Goal: Task Accomplishment & Management: Manage account settings

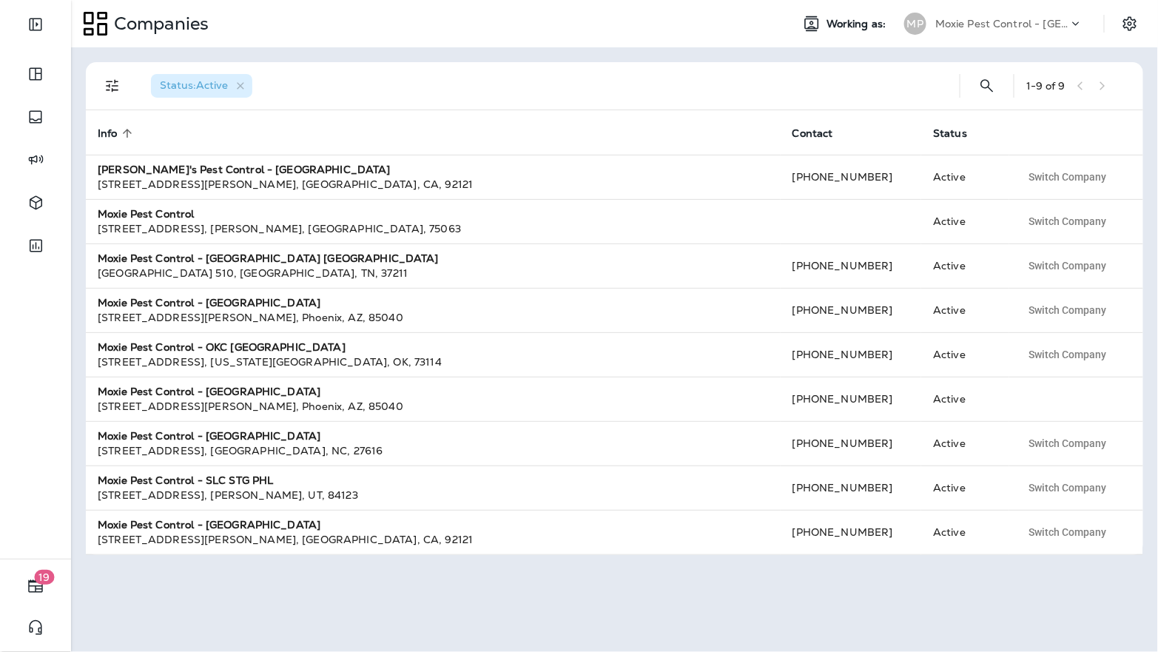
click at [1047, 26] on p "Moxie Pest Control - [GEOGRAPHIC_DATA]" at bounding box center [1001, 24] width 133 height 12
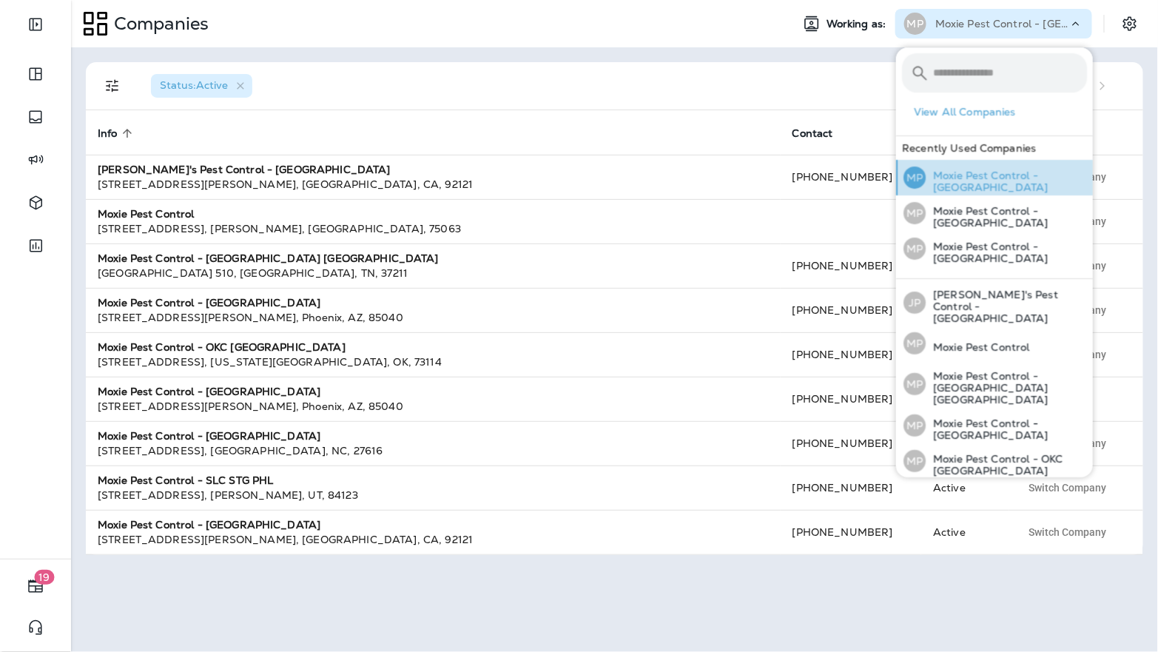
click at [1020, 172] on p "Moxie Pest Control - [GEOGRAPHIC_DATA]" at bounding box center [1006, 181] width 161 height 24
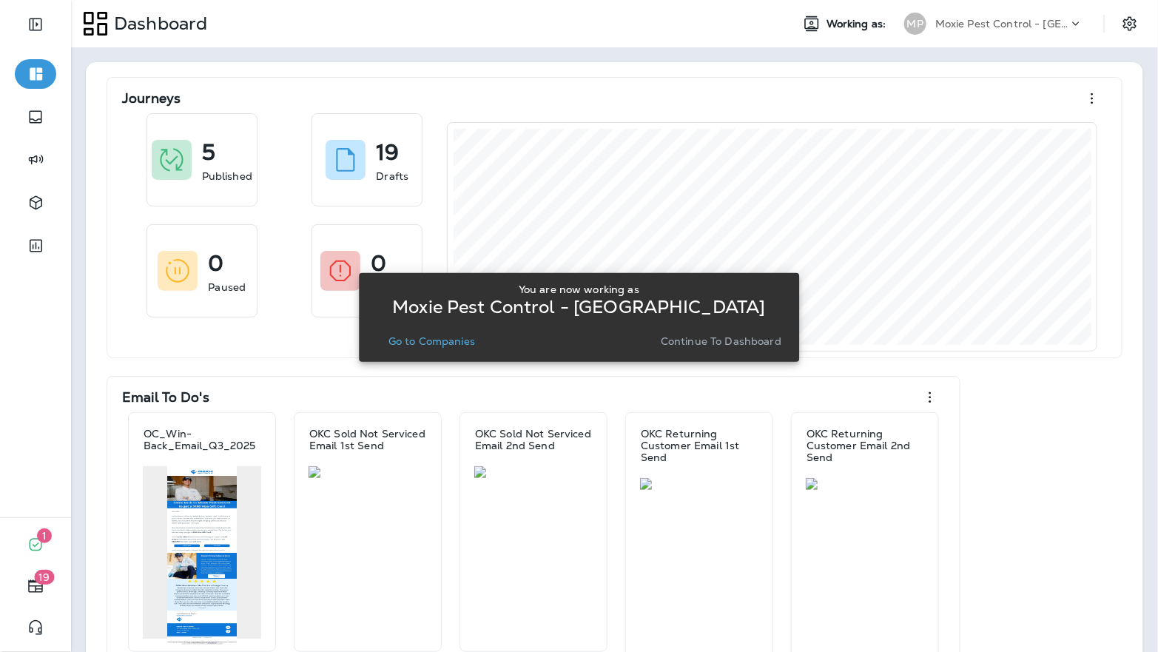
click at [414, 350] on button "Go to Companies" at bounding box center [432, 341] width 98 height 21
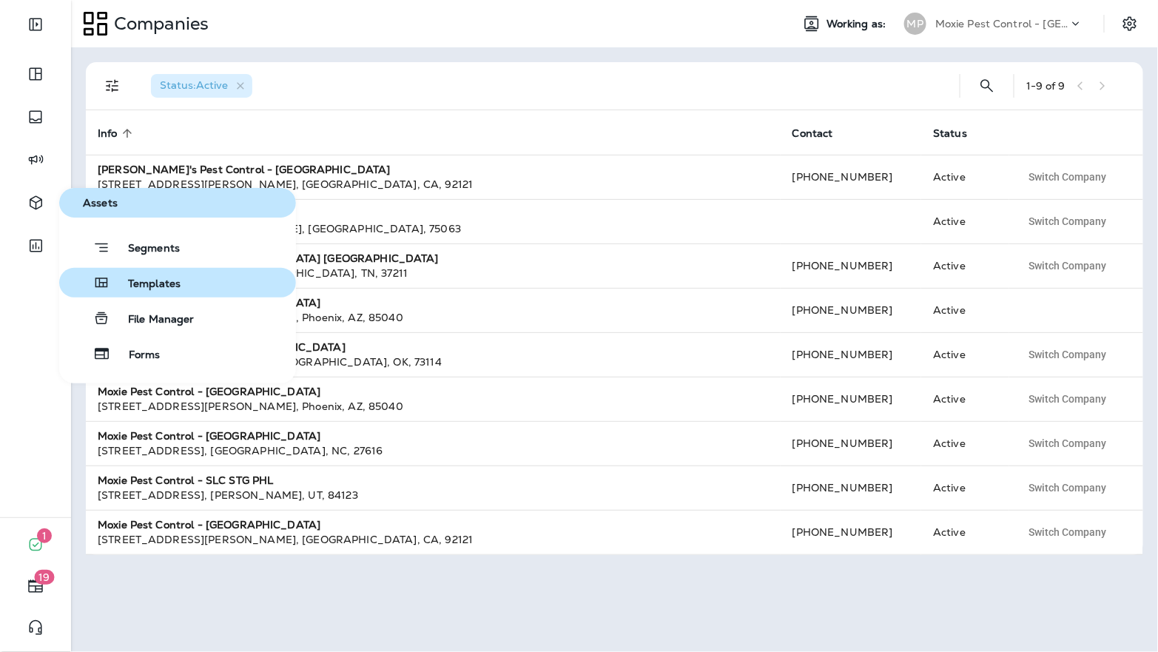
click at [124, 283] on span "Templates" at bounding box center [145, 285] width 70 height 14
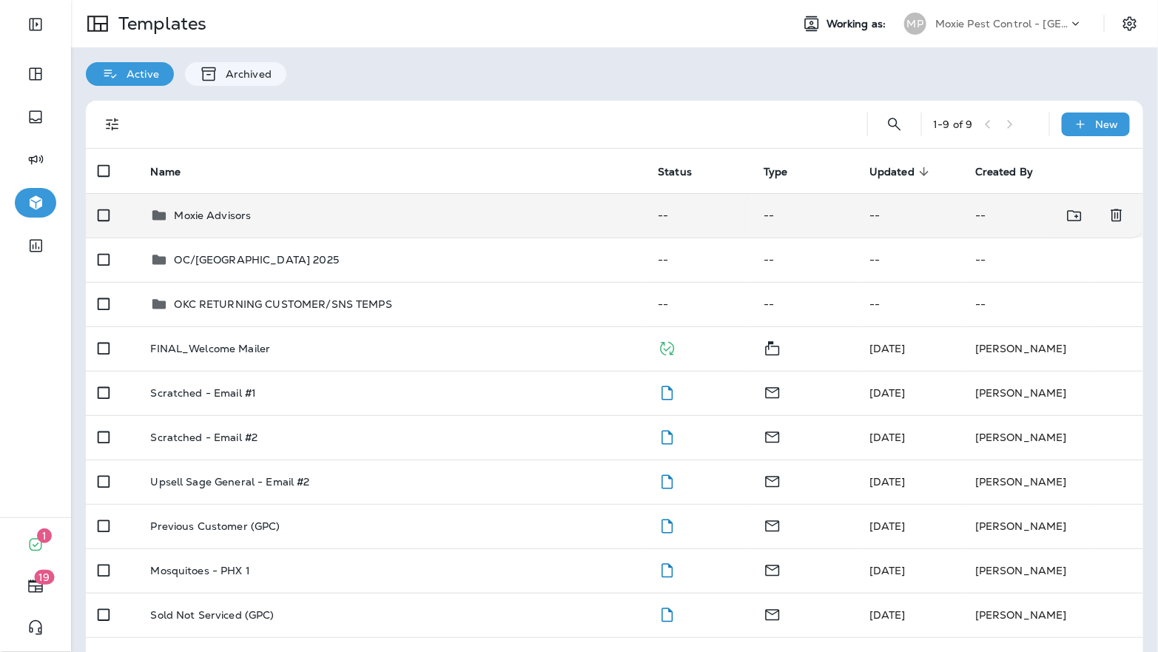
click at [269, 206] on div "Moxie Advisors" at bounding box center [392, 215] width 484 height 18
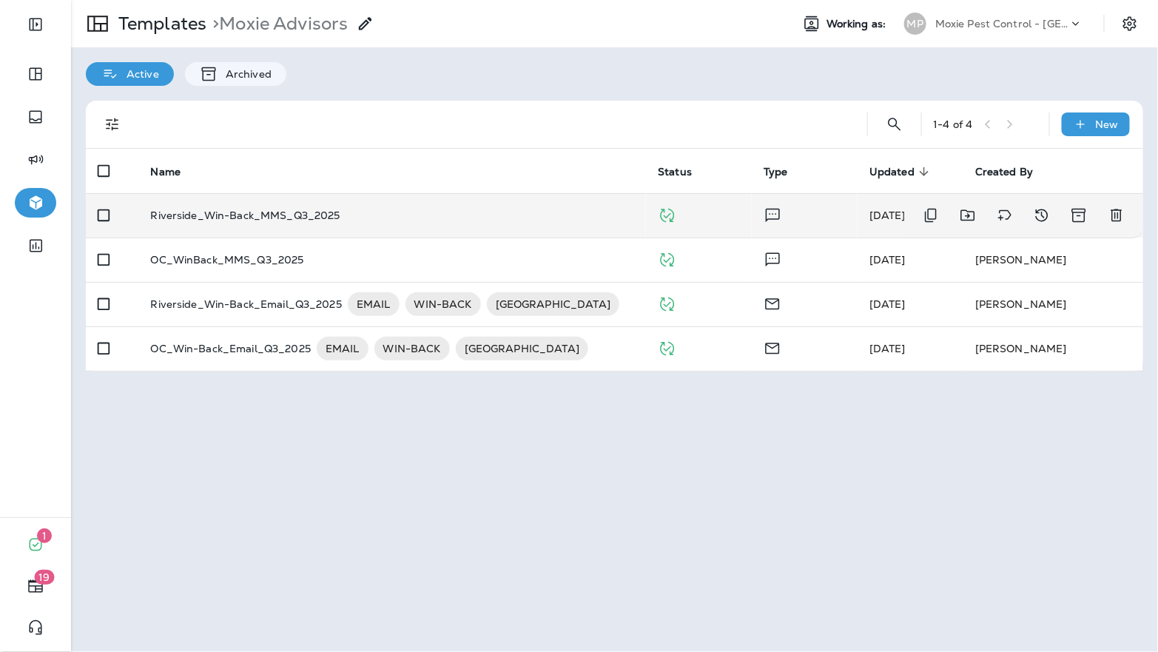
click at [419, 219] on div "Riverside_Win-Back_MMS_Q3_2025" at bounding box center [392, 215] width 484 height 12
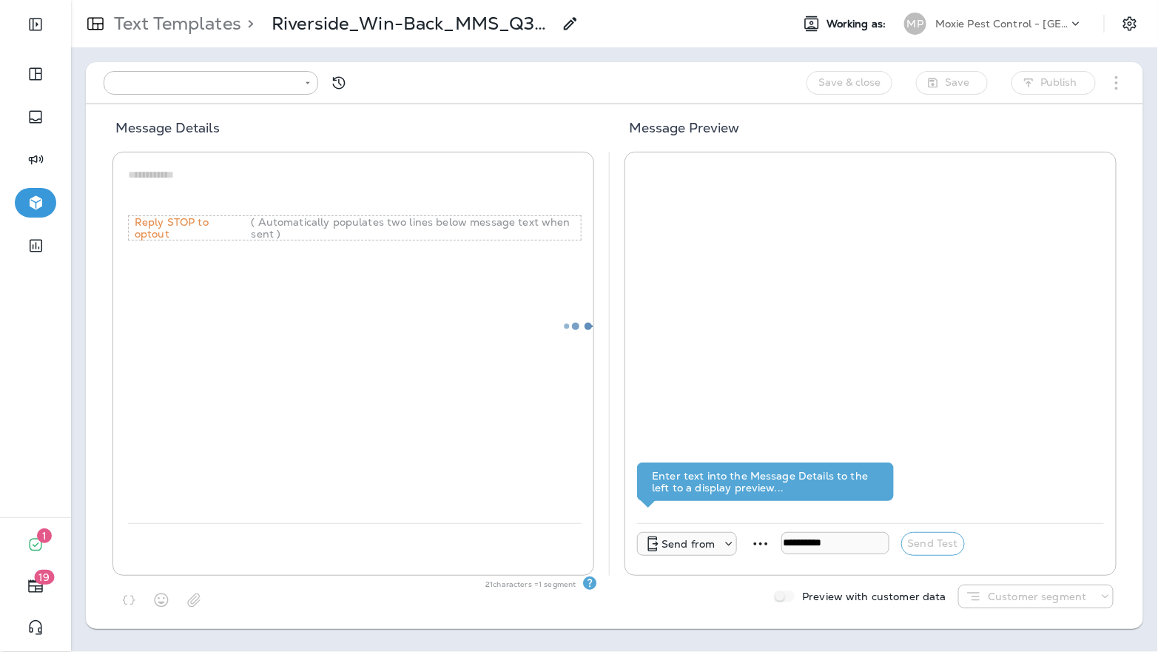
type input "**********"
type textarea "**********"
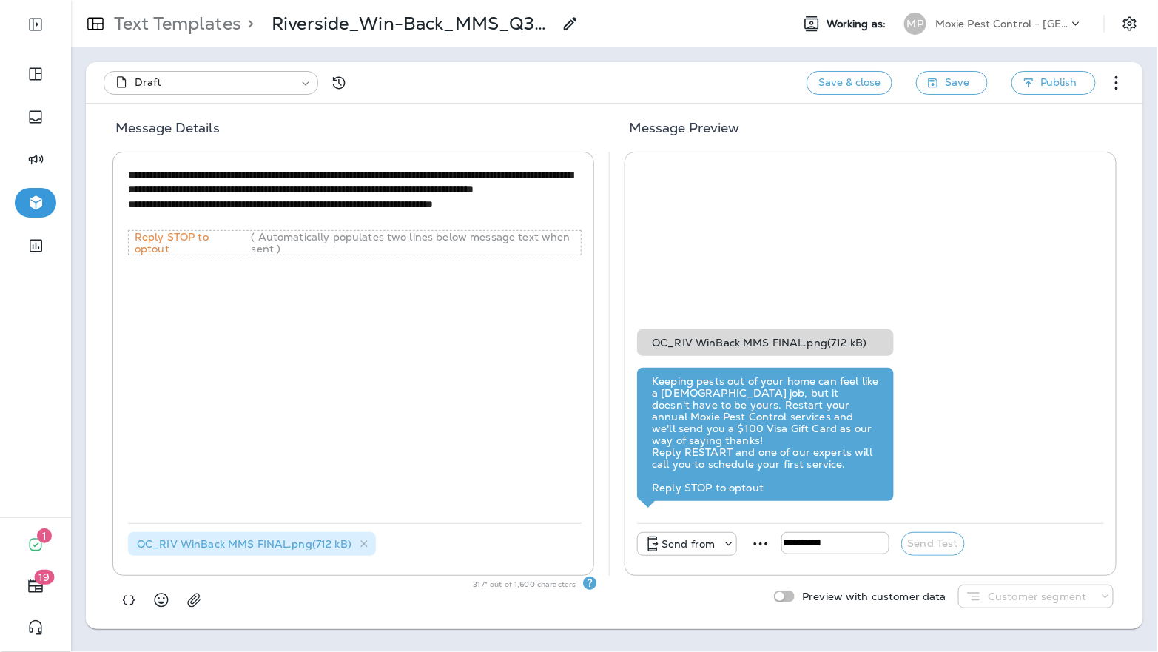
click at [183, 20] on p "Text Templates" at bounding box center [174, 24] width 133 height 22
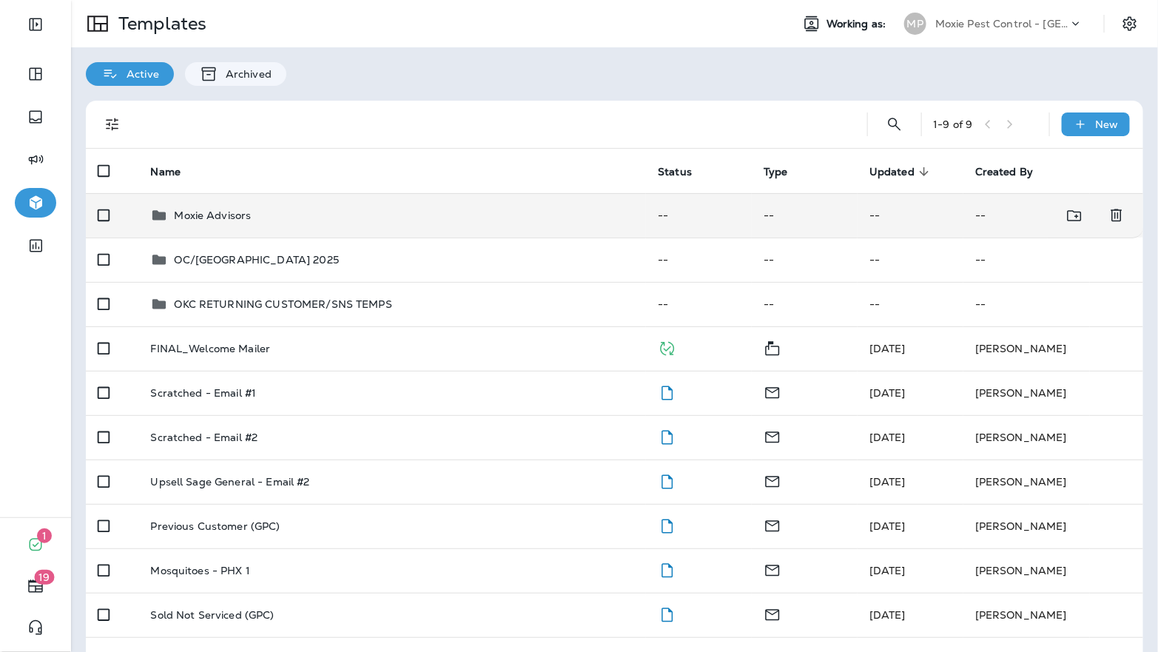
click at [293, 218] on div "Moxie Advisors" at bounding box center [392, 215] width 484 height 18
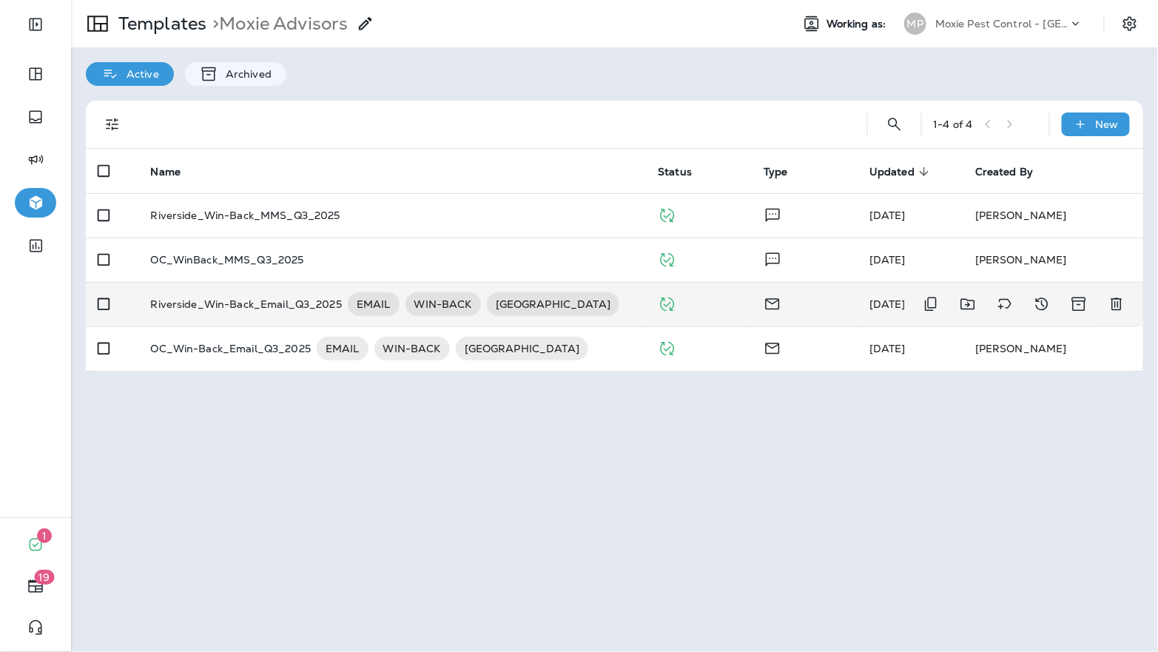
click at [590, 309] on div "Riverside_Win-Back_Email_Q3_2025 EMAIL WIN-BACK [GEOGRAPHIC_DATA]" at bounding box center [392, 304] width 484 height 24
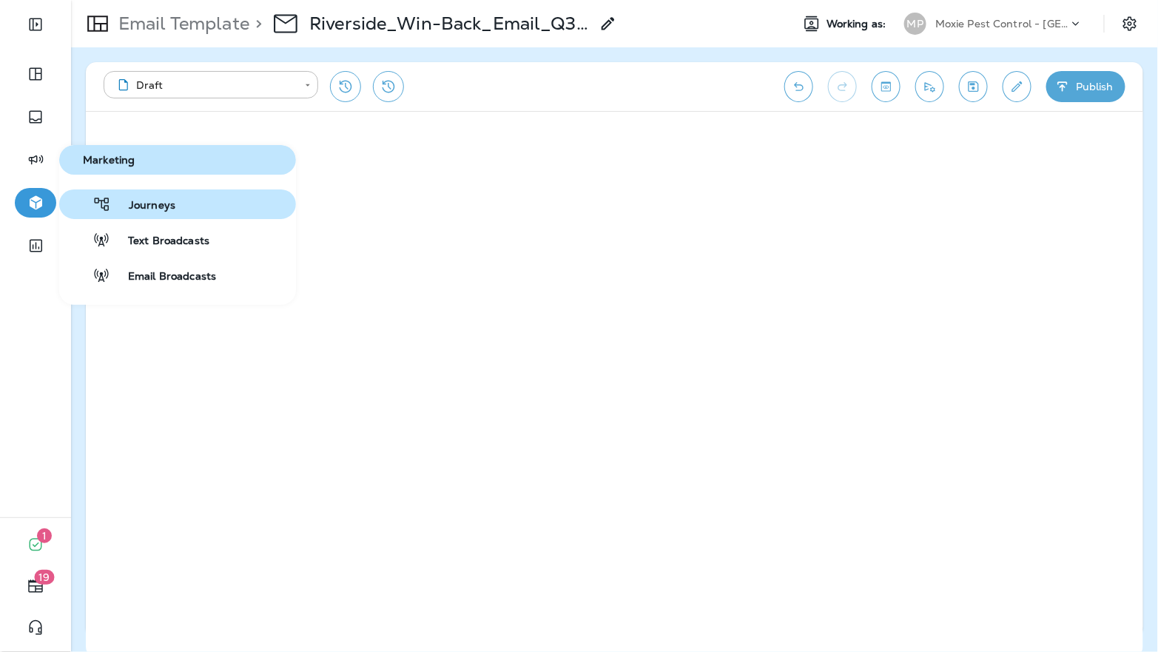
click at [135, 200] on span "Journeys" at bounding box center [143, 206] width 64 height 14
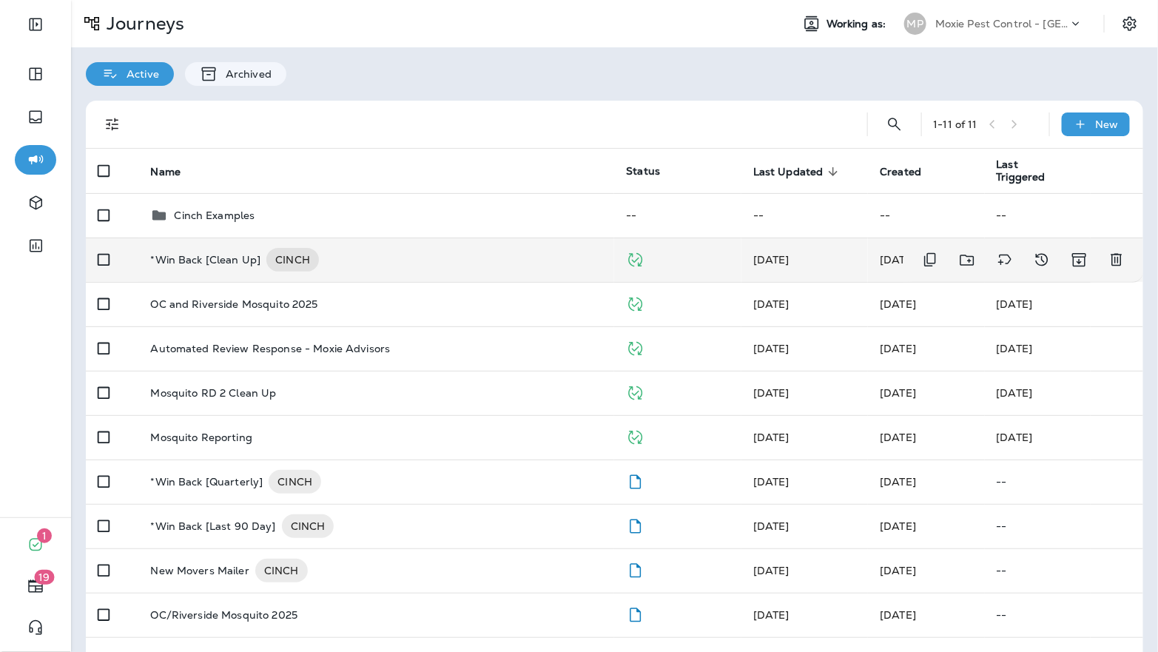
click at [472, 258] on div "*Win Back [Clean Up] CINCH" at bounding box center [376, 260] width 452 height 24
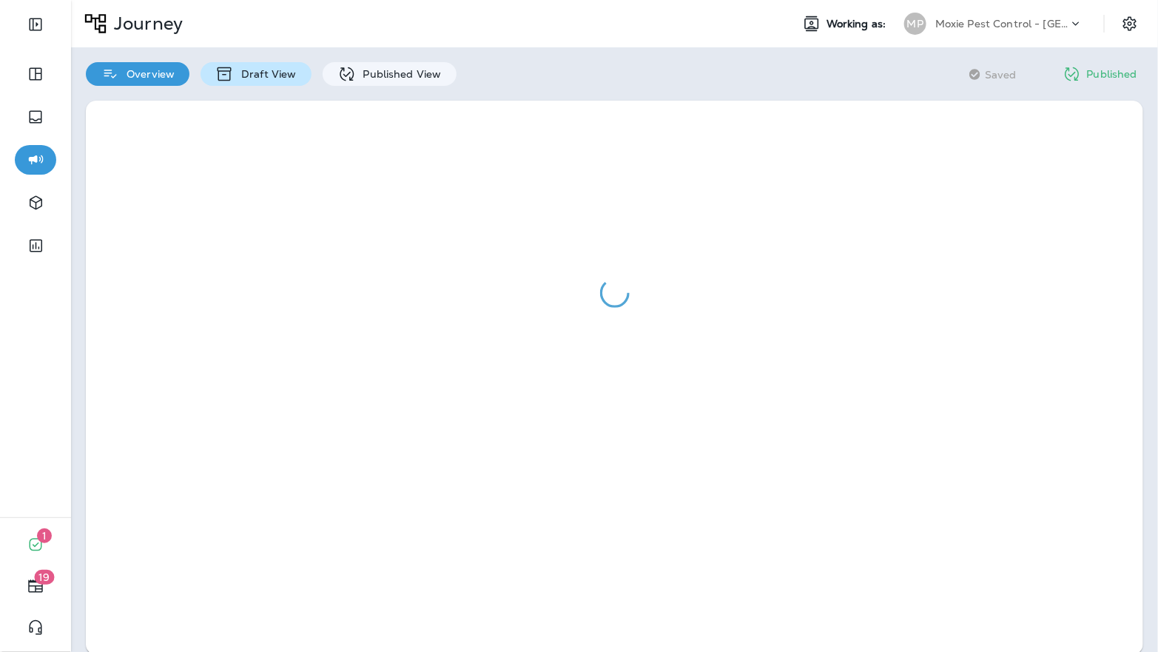
click at [258, 72] on p "Draft View" at bounding box center [265, 74] width 62 height 12
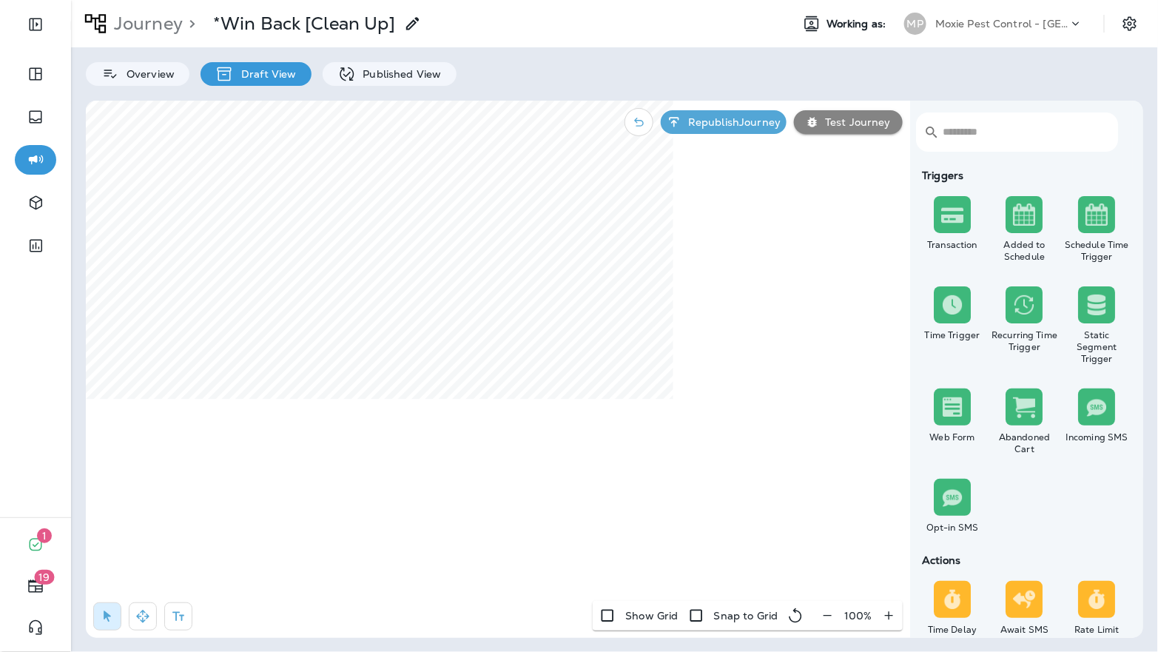
click at [824, 615] on icon "button" at bounding box center [828, 615] width 16 height 15
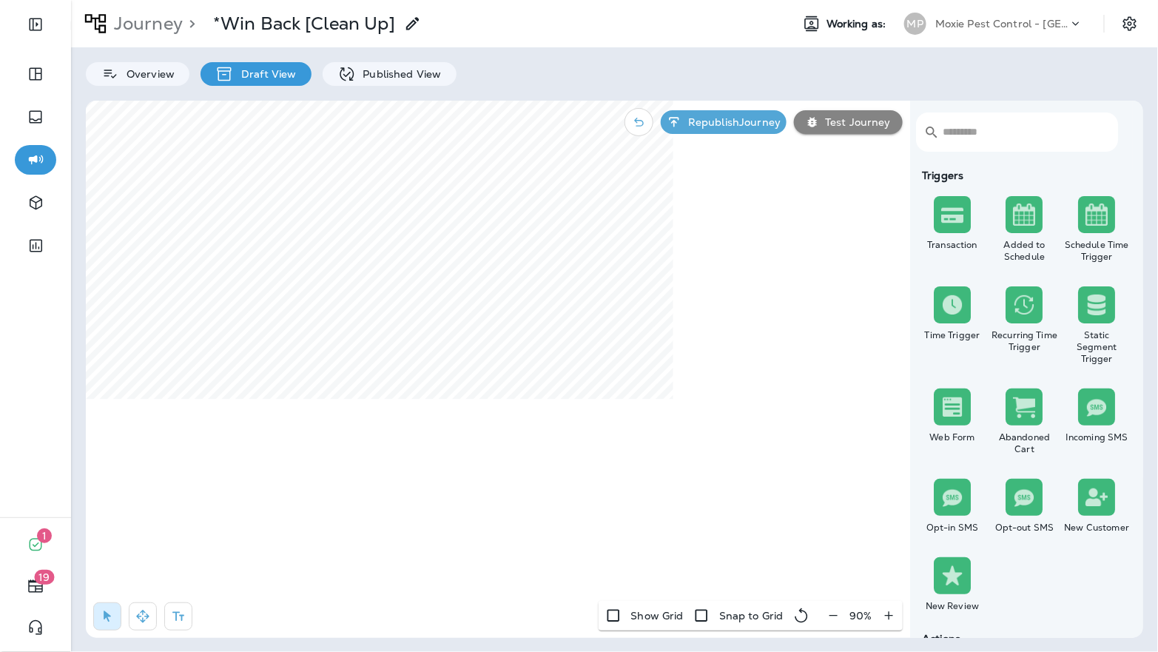
click at [824, 615] on button "button" at bounding box center [833, 615] width 27 height 27
click at [143, 613] on icon "button" at bounding box center [142, 616] width 15 height 15
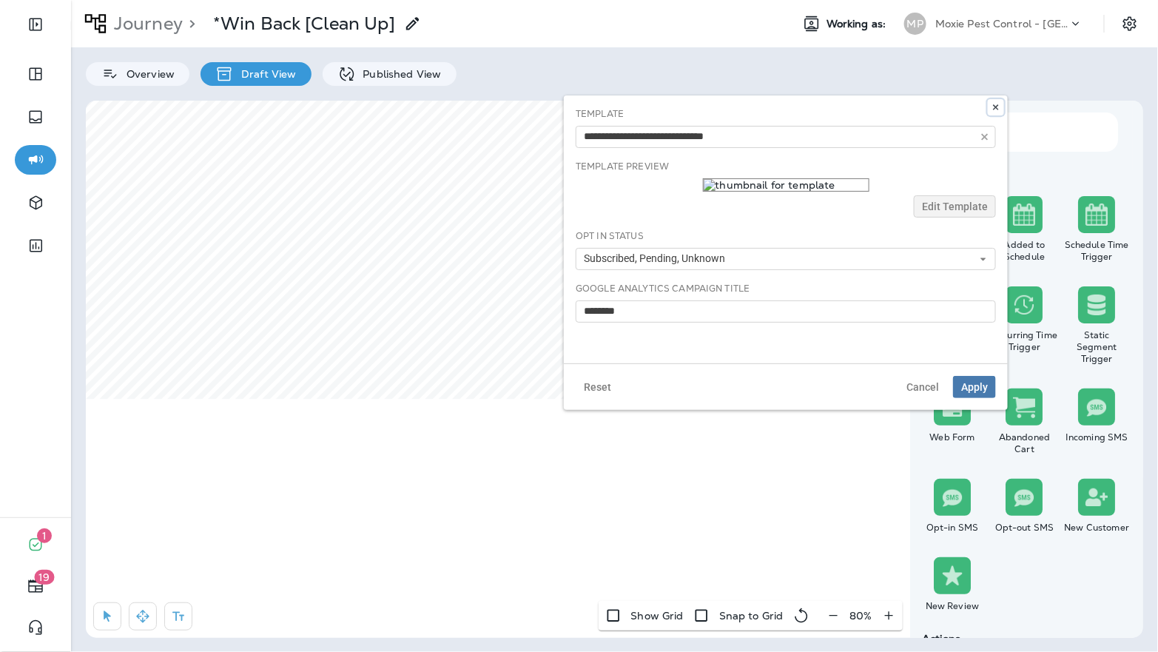
click at [995, 107] on icon at bounding box center [996, 107] width 9 height 9
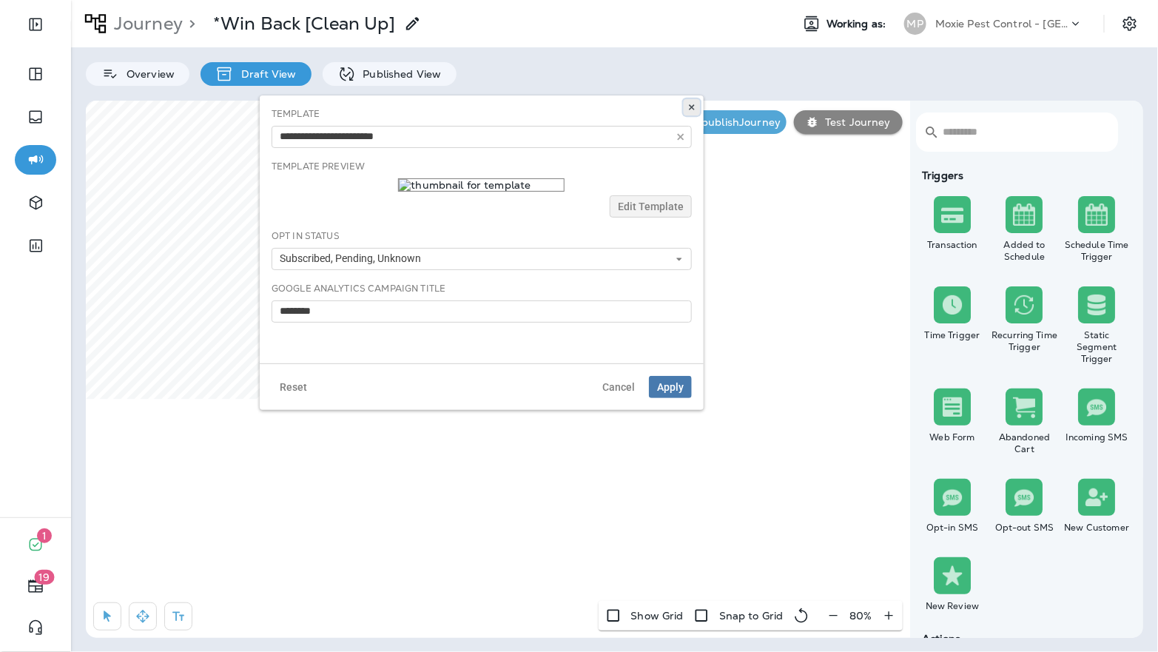
click at [693, 109] on use at bounding box center [691, 107] width 5 height 6
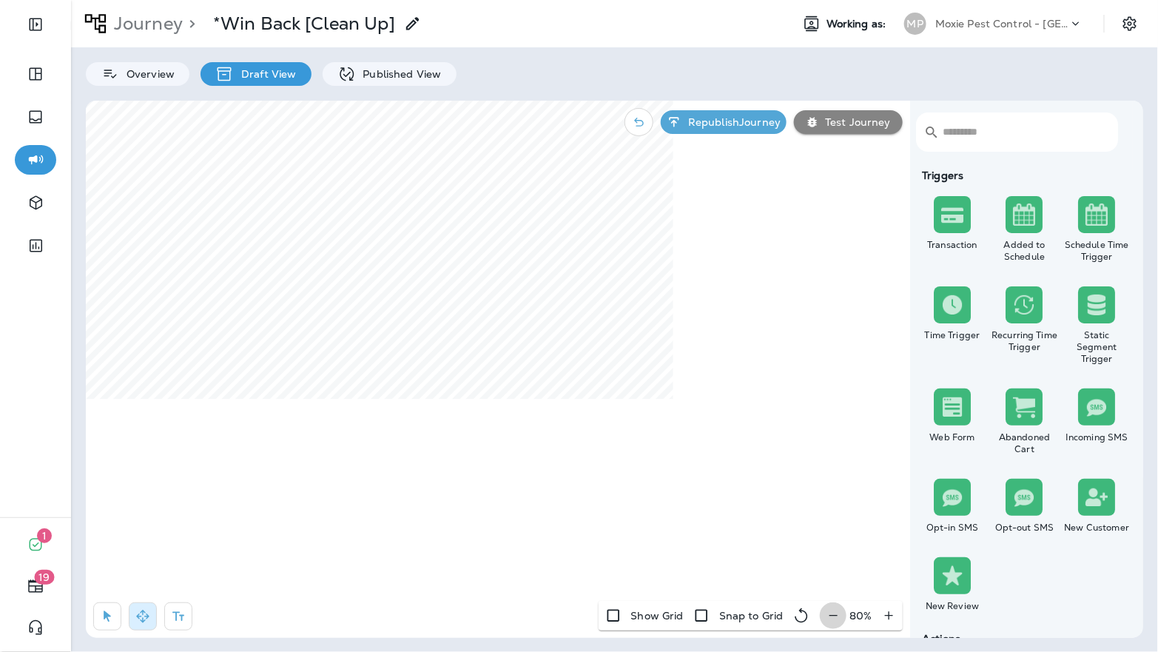
click at [836, 619] on icon "button" at bounding box center [834, 615] width 16 height 15
click at [836, 619] on icon "button" at bounding box center [835, 615] width 16 height 15
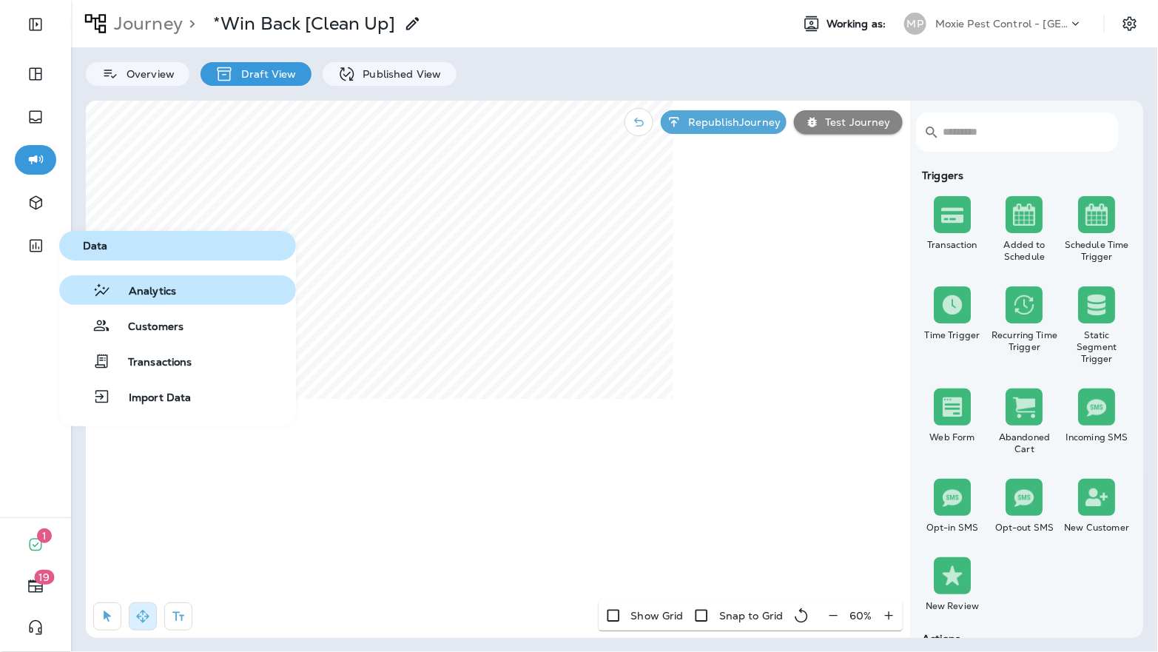
click at [127, 284] on div "Analytics" at bounding box center [120, 290] width 111 height 18
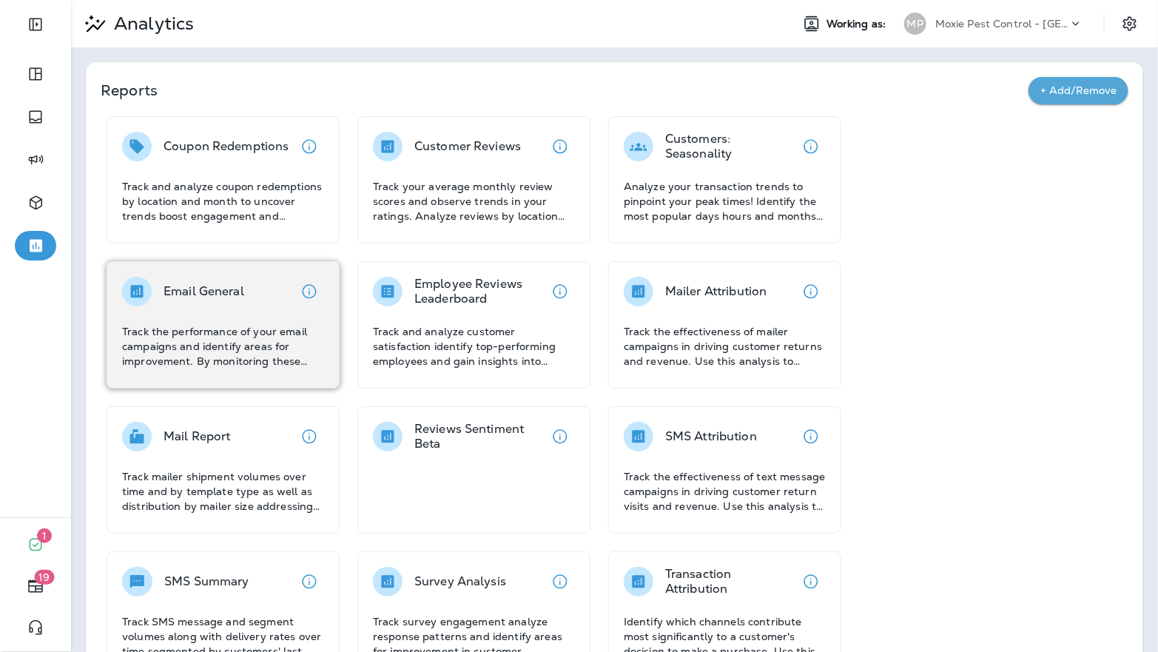
click at [236, 340] on p "Track the performance of your email campaigns and identify areas for improvemen…" at bounding box center [223, 346] width 202 height 44
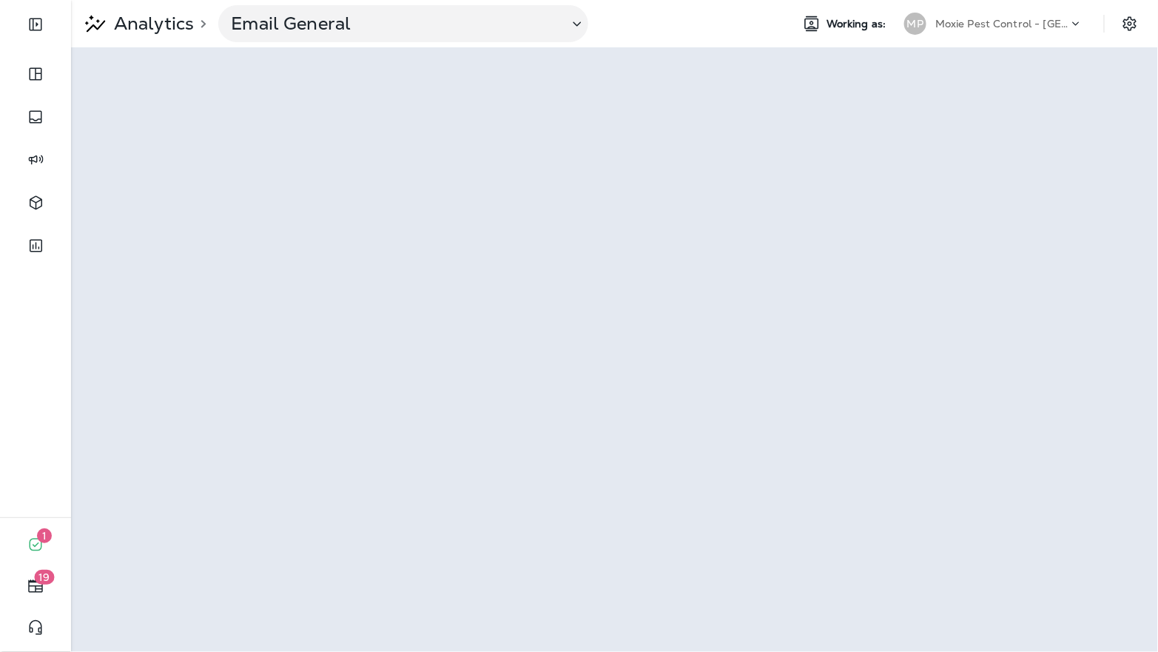
click at [1007, 13] on div "Moxie Pest Control - [GEOGRAPHIC_DATA]" at bounding box center [1001, 24] width 133 height 22
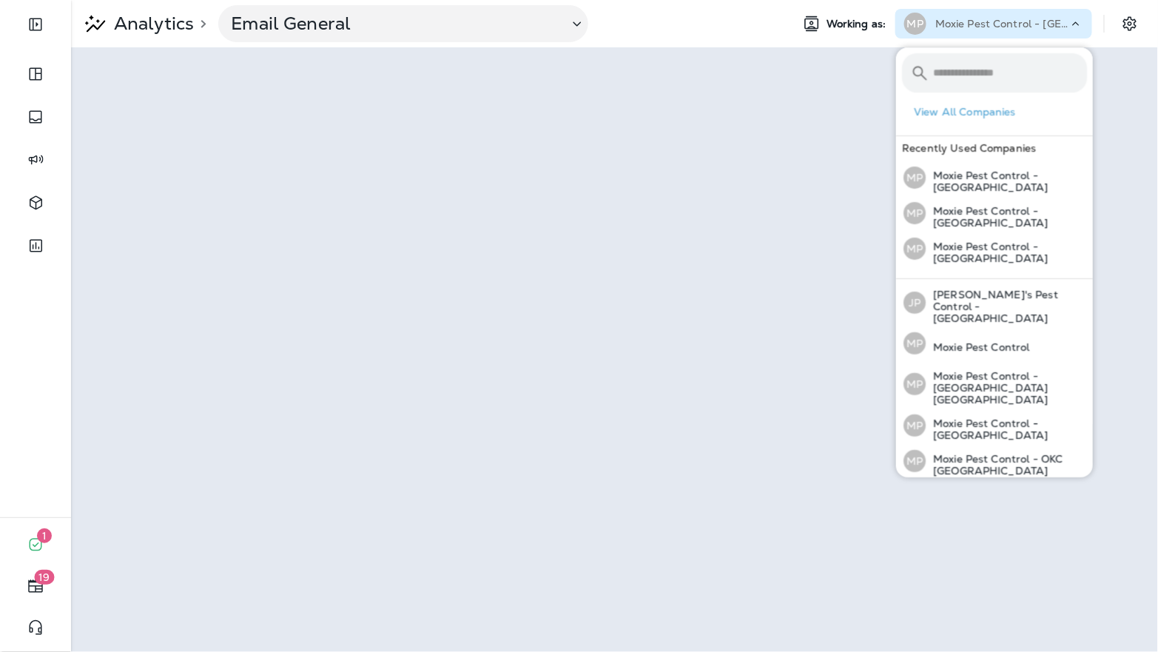
click at [991, 488] on p "Moxie Pest Control - [GEOGRAPHIC_DATA]" at bounding box center [1006, 500] width 161 height 24
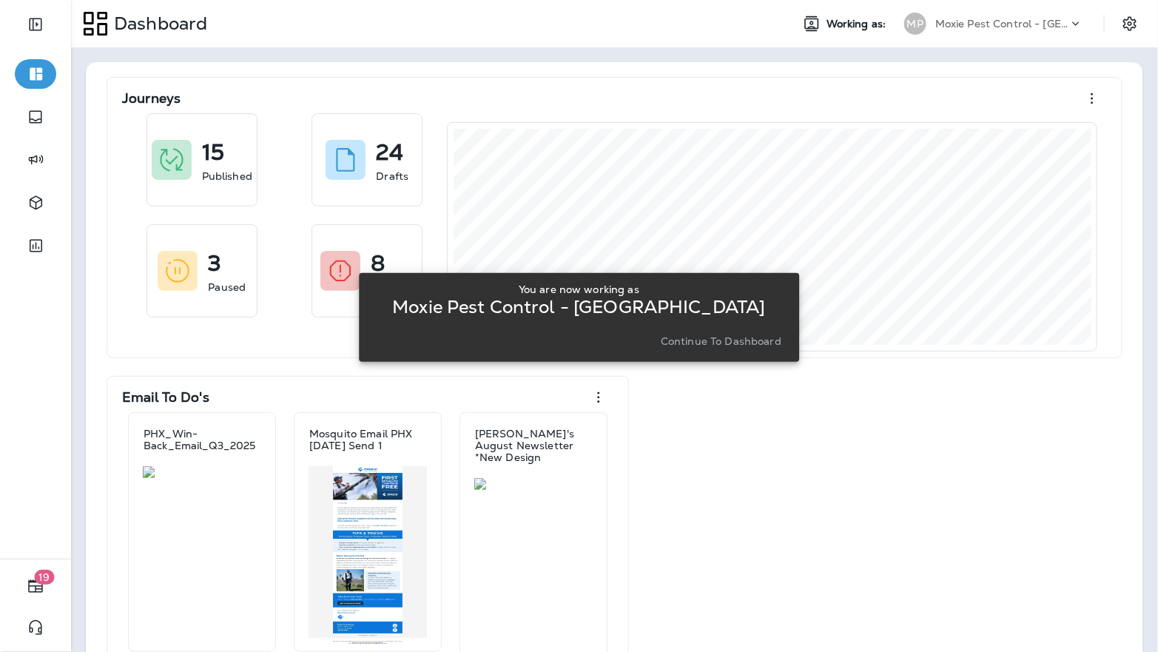
click at [731, 343] on p "Continue to Dashboard" at bounding box center [721, 341] width 121 height 12
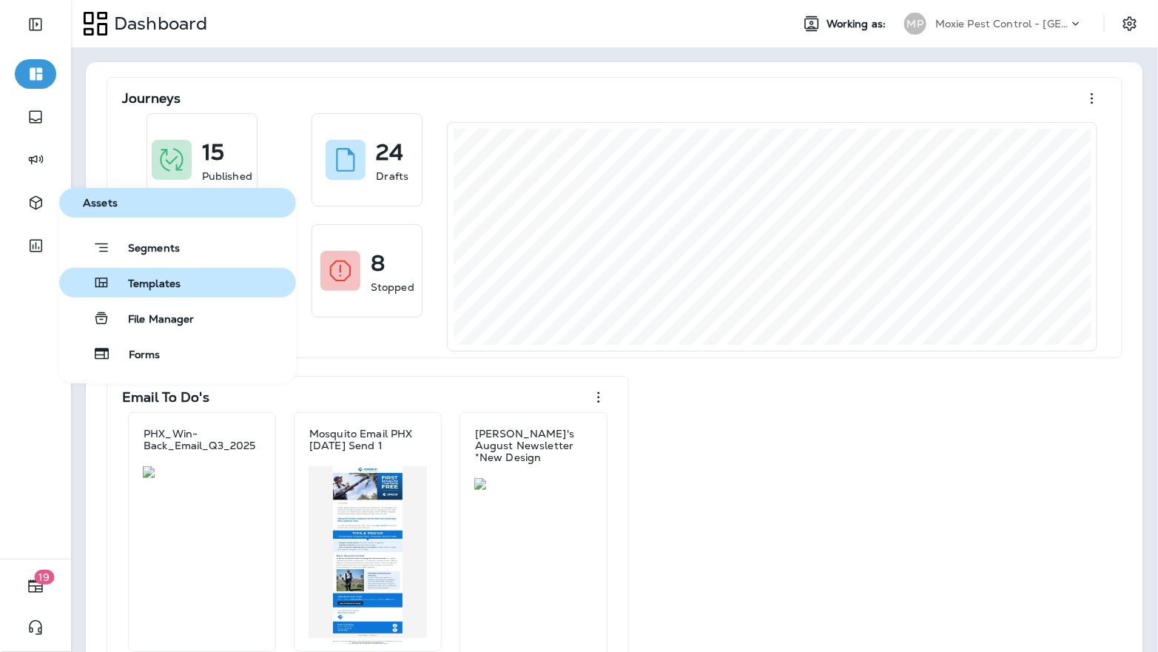
click at [104, 271] on button "Templates" at bounding box center [177, 283] width 237 height 30
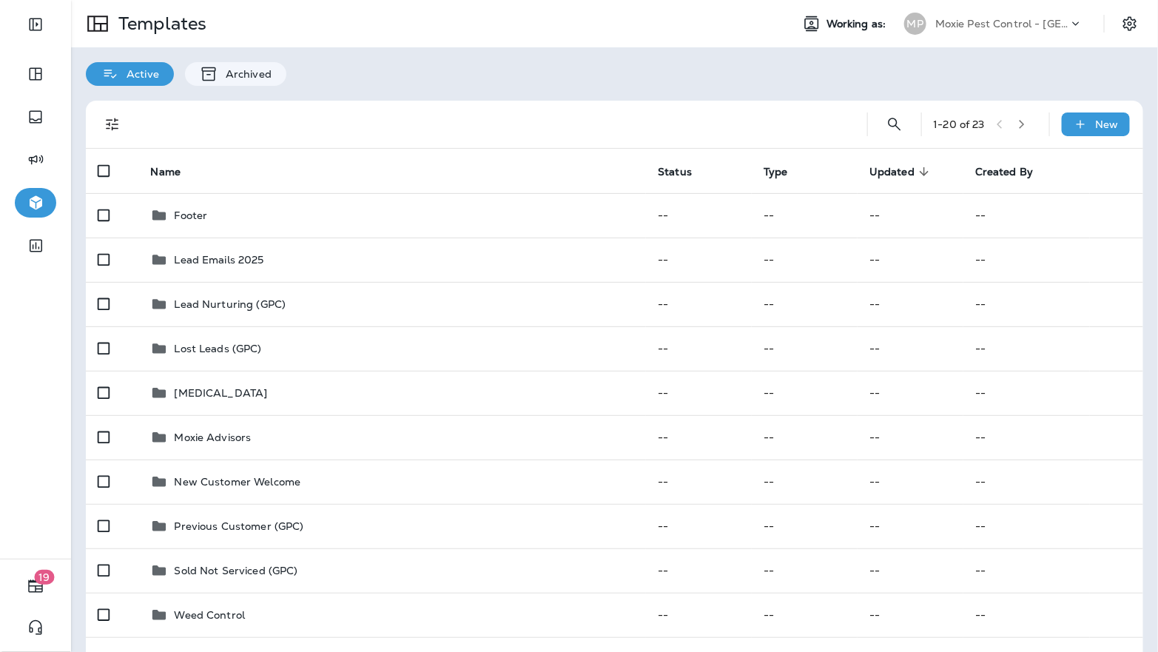
click at [978, 27] on p "Moxie Pest Control - [GEOGRAPHIC_DATA]" at bounding box center [1001, 24] width 133 height 12
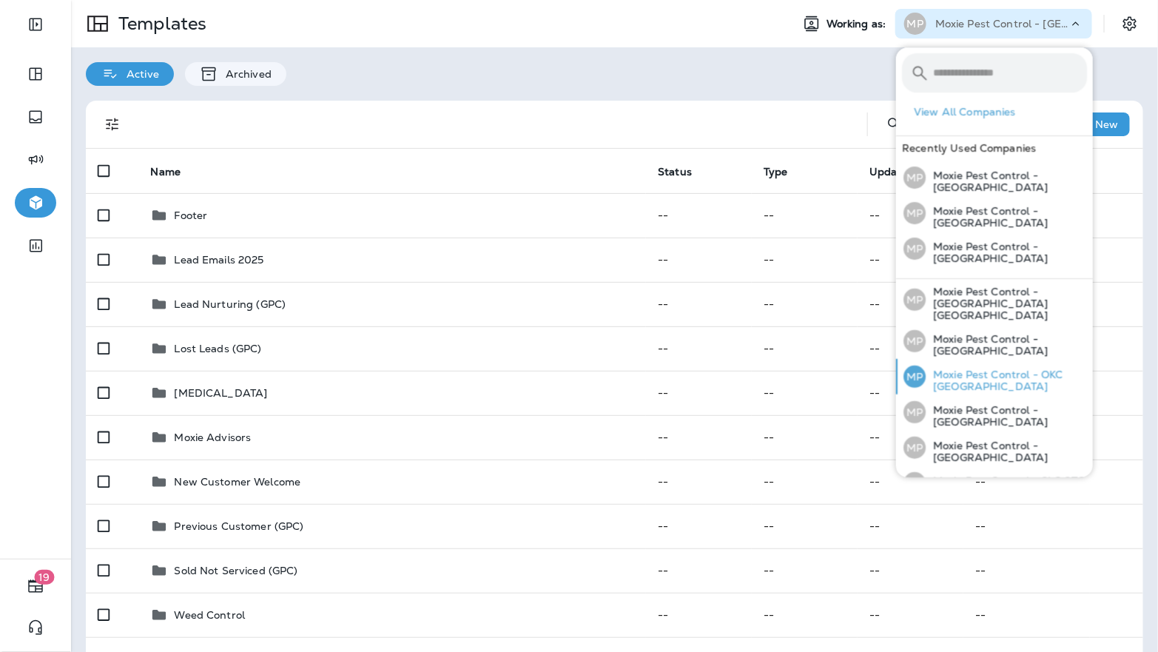
scroll to position [87, 0]
click at [965, 331] on p "Moxie Pest Control - [GEOGRAPHIC_DATA]" at bounding box center [1006, 343] width 161 height 24
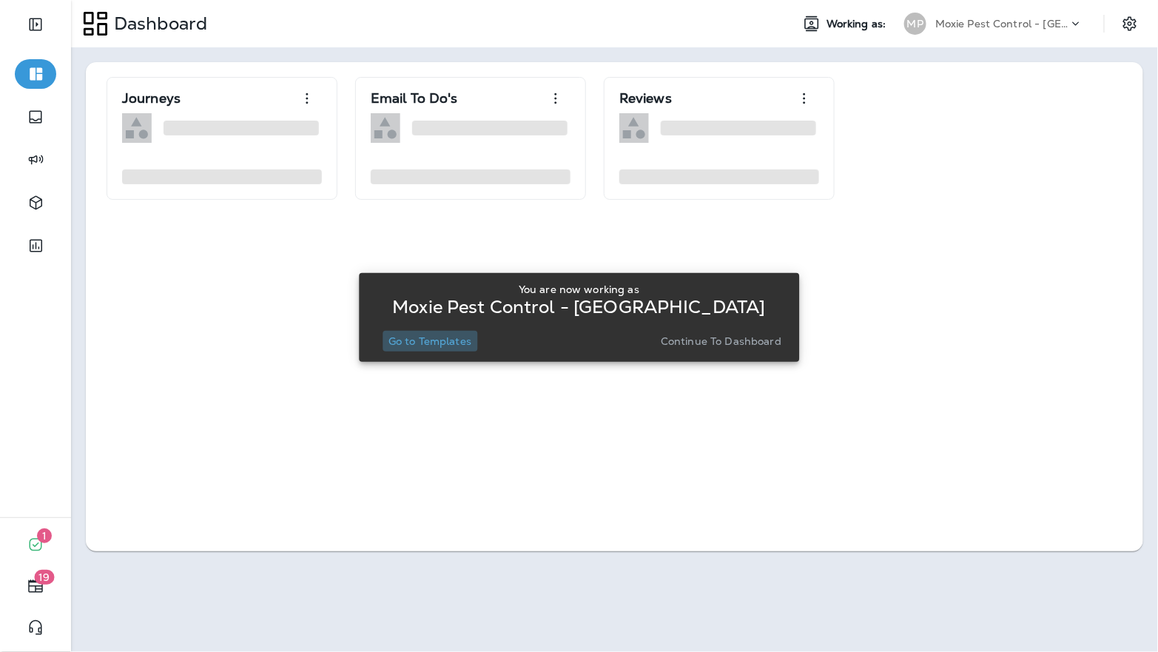
click at [437, 339] on p "Go to Templates" at bounding box center [430, 341] width 83 height 12
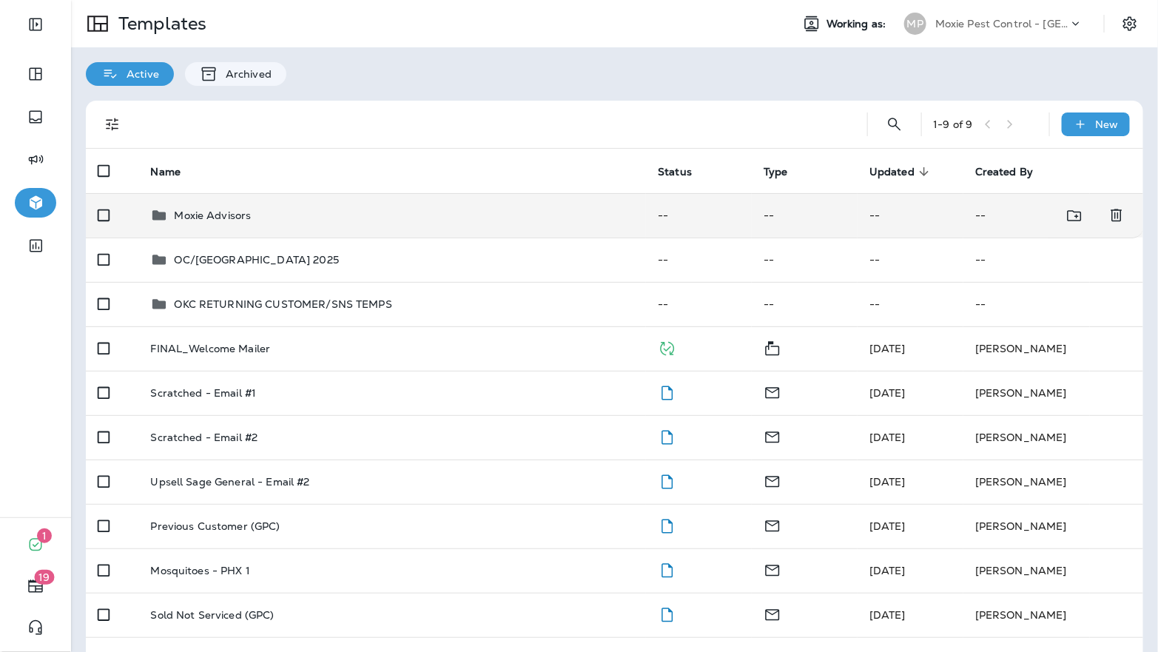
click at [295, 216] on div "Moxie Advisors" at bounding box center [392, 215] width 484 height 18
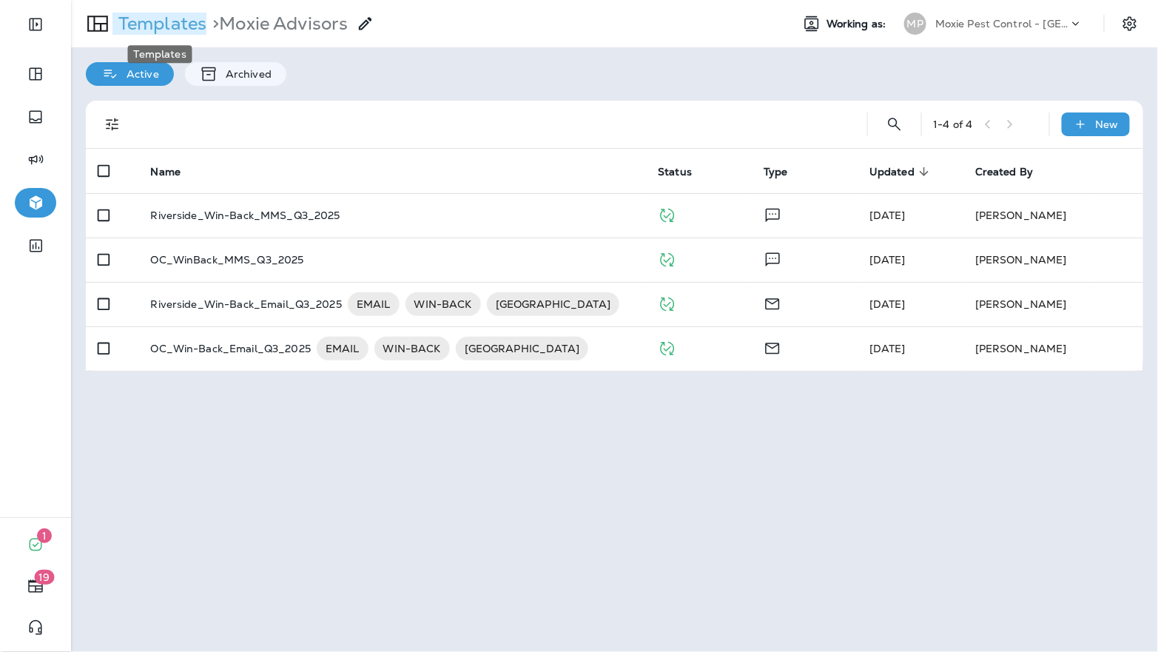
click at [169, 21] on p "Templates" at bounding box center [159, 24] width 94 height 22
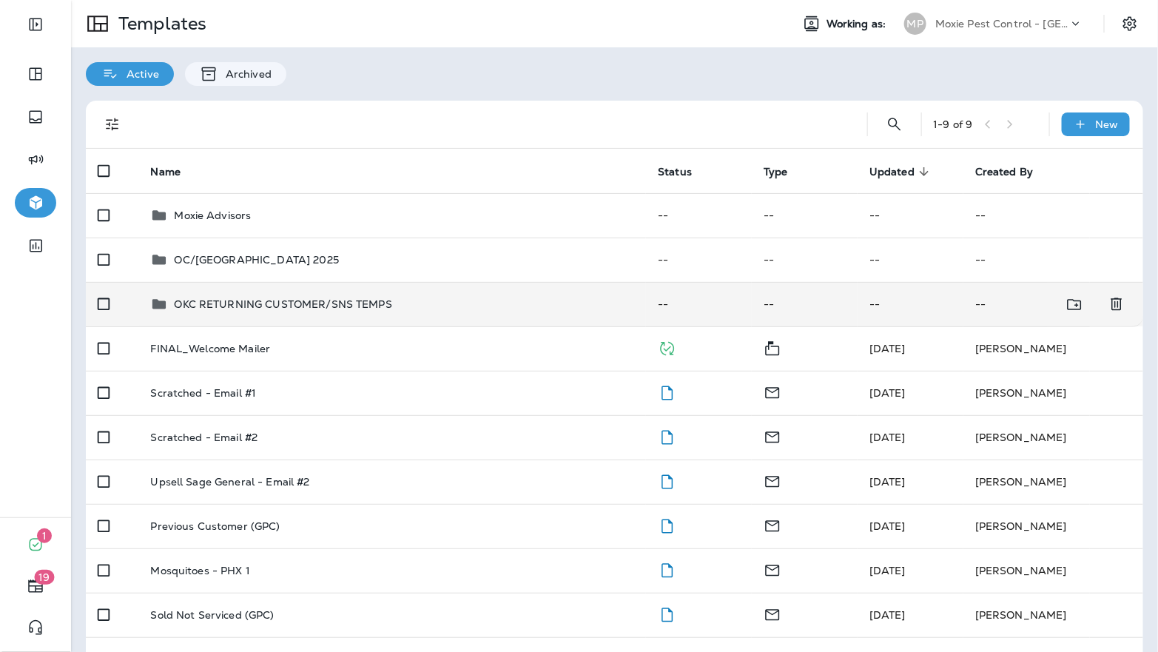
scroll to position [88, 0]
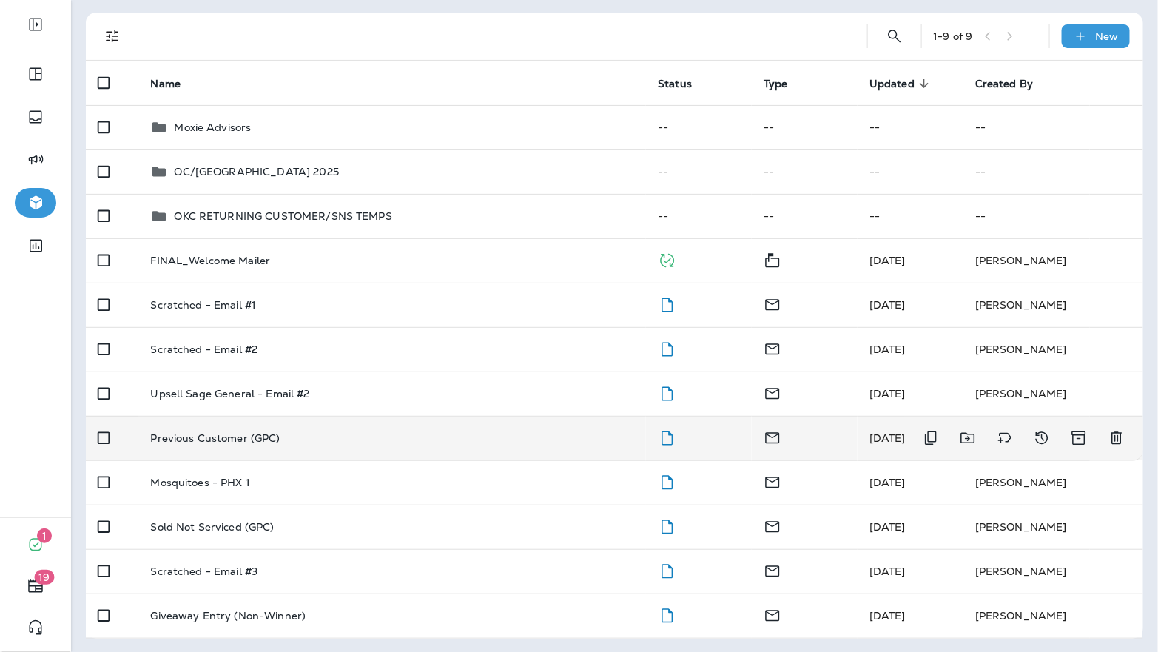
click at [451, 449] on td "Previous Customer (GPC)" at bounding box center [392, 438] width 508 height 44
